Goal: Transaction & Acquisition: Download file/media

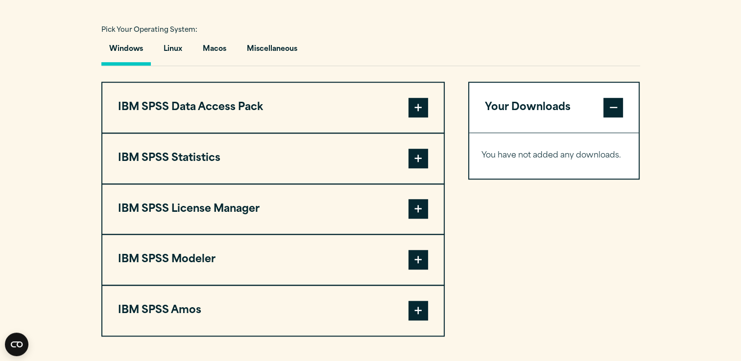
scroll to position [711, 0]
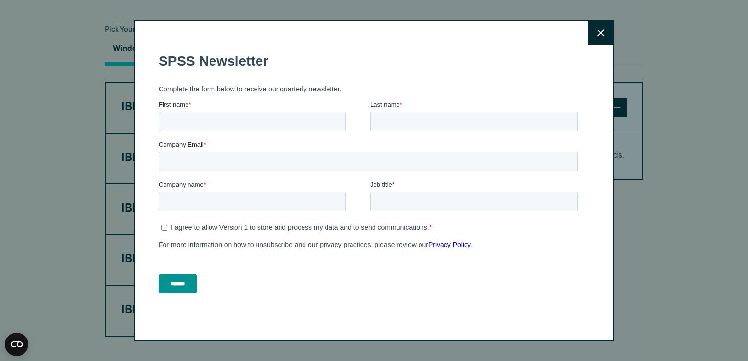
click at [597, 35] on icon at bounding box center [600, 32] width 7 height 7
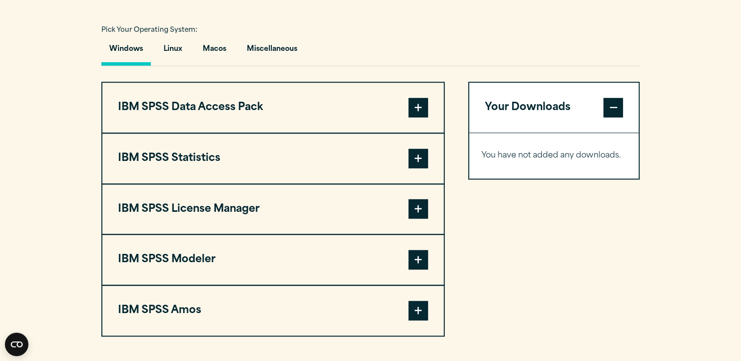
click at [419, 164] on span at bounding box center [418, 159] width 20 height 20
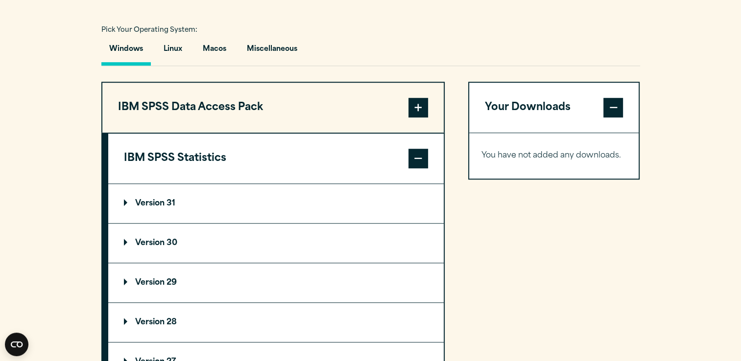
click at [142, 282] on p "Version 29" at bounding box center [150, 283] width 53 height 8
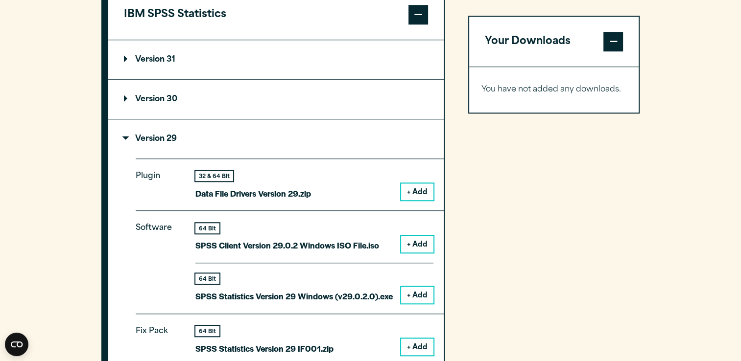
scroll to position [862, 0]
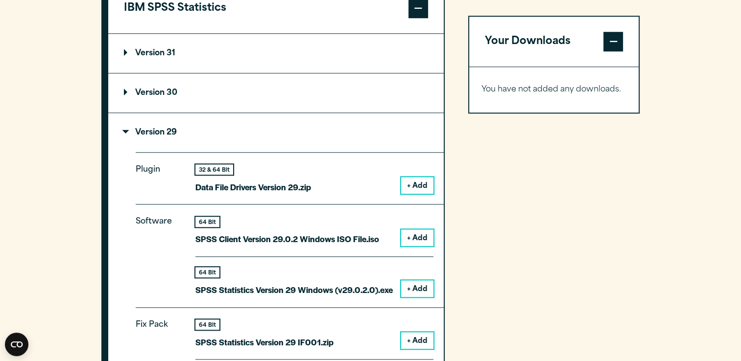
click at [414, 286] on button "+ Add" at bounding box center [417, 289] width 32 height 17
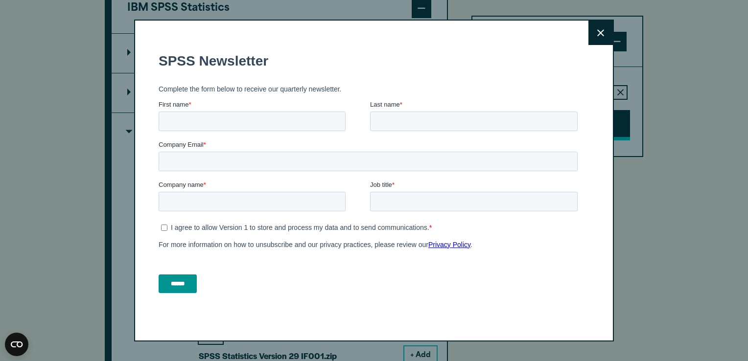
click at [566, 118] on form "SPSS Newsletter Complete the form below to receive our quarterly newsletter. Fi…" at bounding box center [370, 173] width 423 height 258
click at [602, 35] on button "Close" at bounding box center [600, 33] width 24 height 24
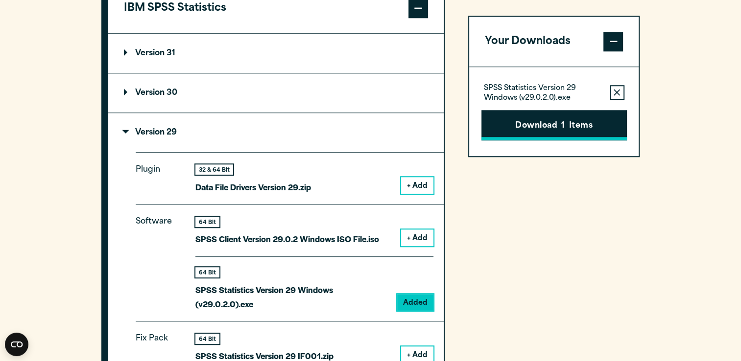
click at [557, 124] on button "Download 1 Items" at bounding box center [553, 125] width 145 height 30
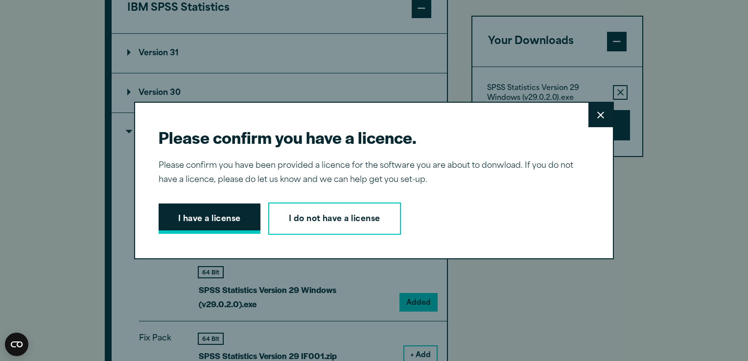
click at [238, 221] on button "I have a license" at bounding box center [210, 219] width 102 height 30
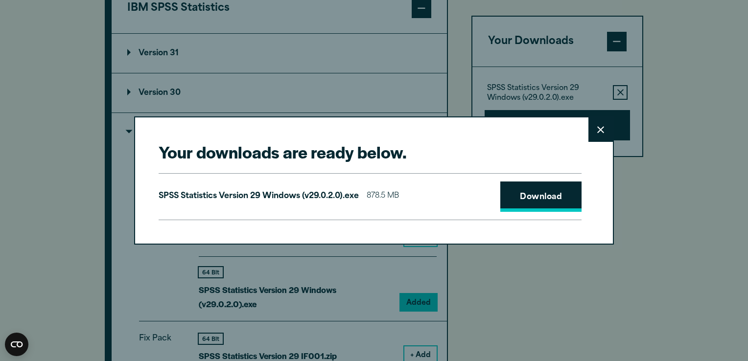
click at [519, 199] on link "Download" at bounding box center [540, 197] width 81 height 30
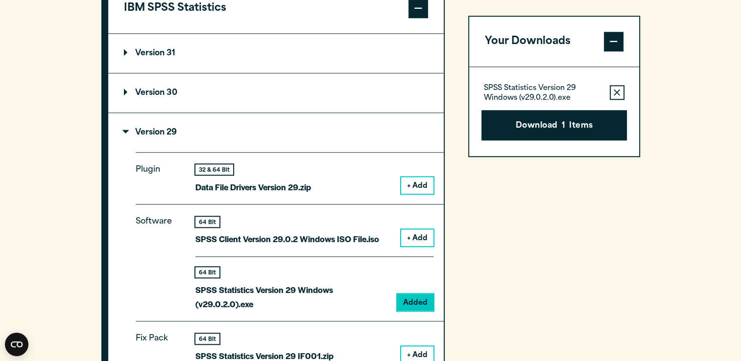
click at [646, 188] on div "Your downloads are ready below. Close SPSS Statistics Version 29 Windows (v29.0…" at bounding box center [370, 180] width 741 height 361
click at [373, 149] on summary "Version 29" at bounding box center [275, 132] width 335 height 39
